Goal: Find contact information: Find contact information

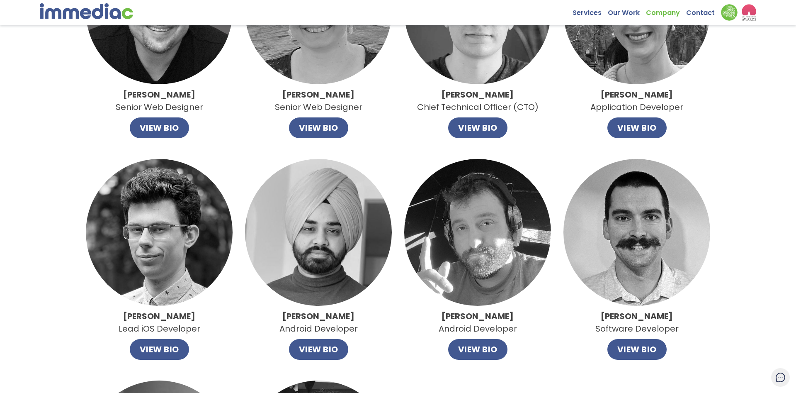
scroll to position [296, 0]
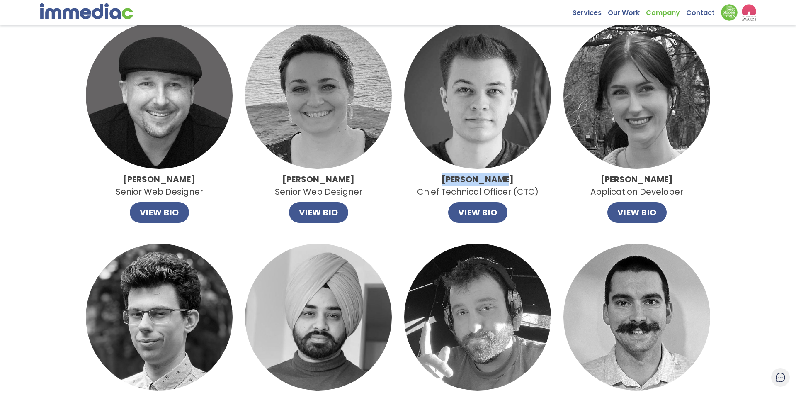
drag, startPoint x: 454, startPoint y: 177, endPoint x: 506, endPoint y: 177, distance: 51.4
click at [506, 177] on p "[PERSON_NAME] Chief Technical Officer (CTO)" at bounding box center [478, 185] width 122 height 25
copy strong "[PERSON_NAME]"
click at [698, 14] on link "Contact" at bounding box center [703, 10] width 35 height 13
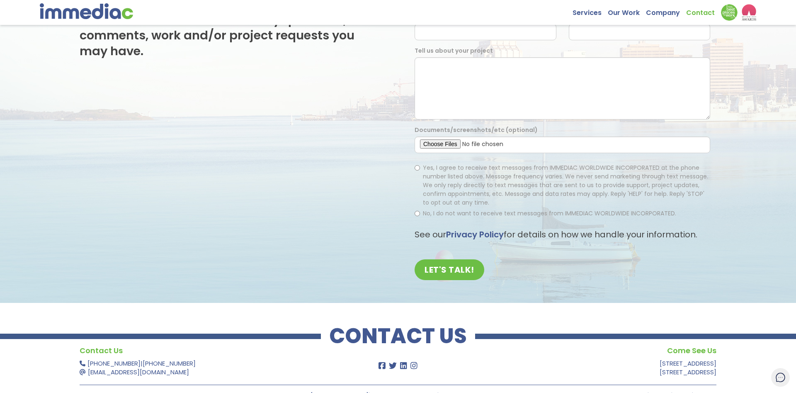
scroll to position [104, 0]
drag, startPoint x: 181, startPoint y: 337, endPoint x: 86, endPoint y: 340, distance: 95.0
click at [86, 359] on p "[PHONE_NUMBER] | [PHONE_NUMBER] [EMAIL_ADDRESS][DOMAIN_NAME]" at bounding box center [209, 367] width 259 height 17
copy p "[PHONE_NUMBER] | [PHONE_NUMBER]"
